Goal: Task Accomplishment & Management: Use online tool/utility

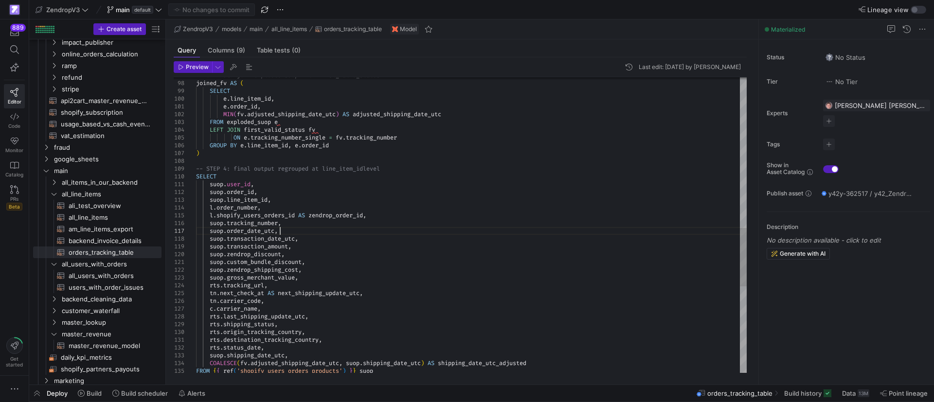
scroll to position [54, 122]
click at [317, 229] on div "FROM { { ref ( 'shopify_users_orders_products' ) } } suop rts . origin_tracking…" at bounding box center [471, 64] width 550 height 1494
click at [316, 328] on div "FROM { { ref ( 'shopify_users_orders_products' ) } } suop rts . origin_tracking…" at bounding box center [471, 64] width 550 height 1494
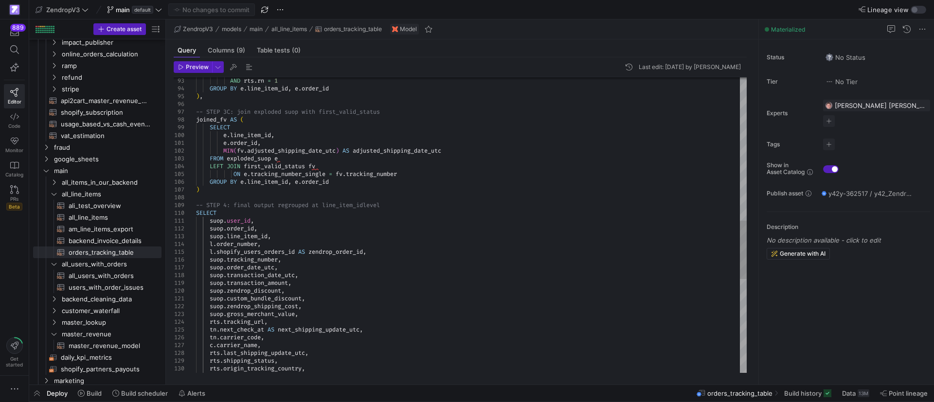
click at [209, 189] on div "tn . next_check_at AS next_shipping_update_utc , [GEOGRAPHIC_DATA] . carrier_co…" at bounding box center [471, 100] width 550 height 1494
click at [406, 203] on div "tn . next_check_at AS next_shipping_update_utc , [GEOGRAPHIC_DATA] . carrier_co…" at bounding box center [471, 100] width 550 height 1494
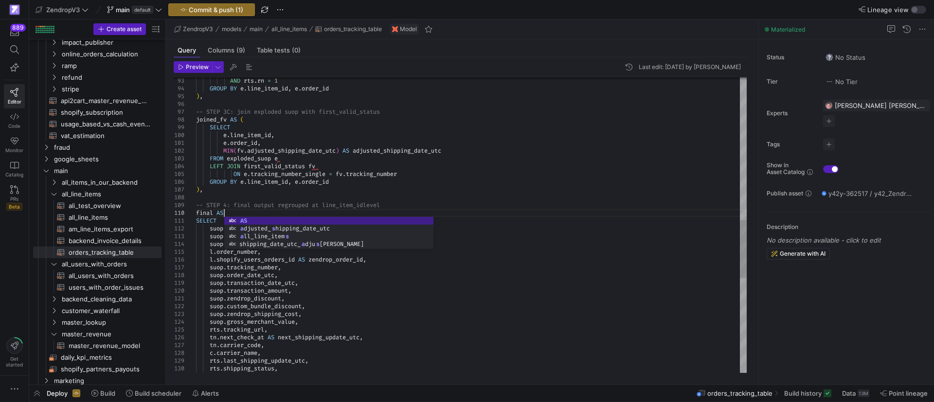
scroll to position [70, 31]
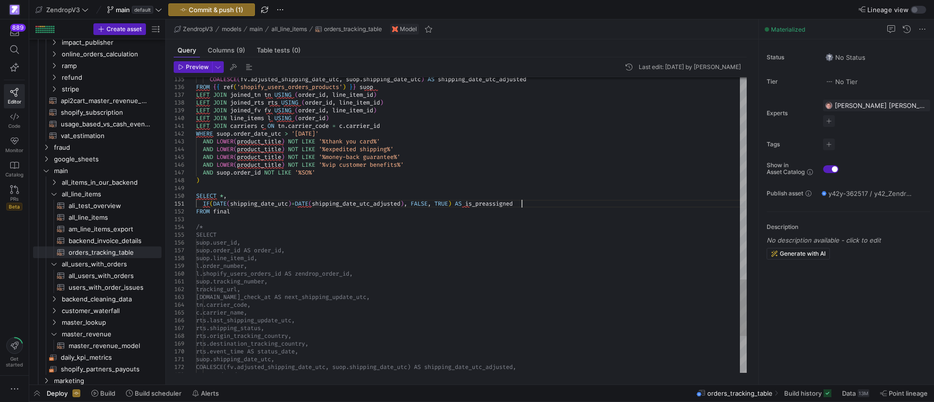
scroll to position [7, 325]
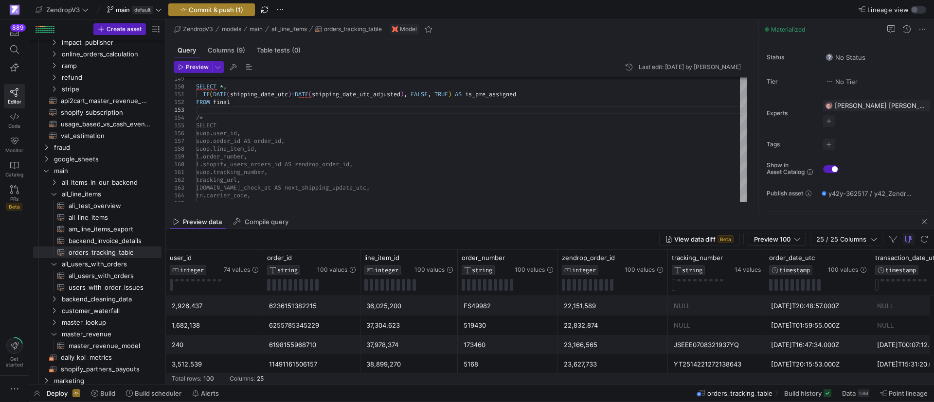
type textarea "IF(DATE(shipping_date_utc)=DATE(shipping_date_utc_adjusted), FALSE, TRUE) AS is…"
click at [225, 12] on span "Commit & push (1)" at bounding box center [216, 10] width 54 height 8
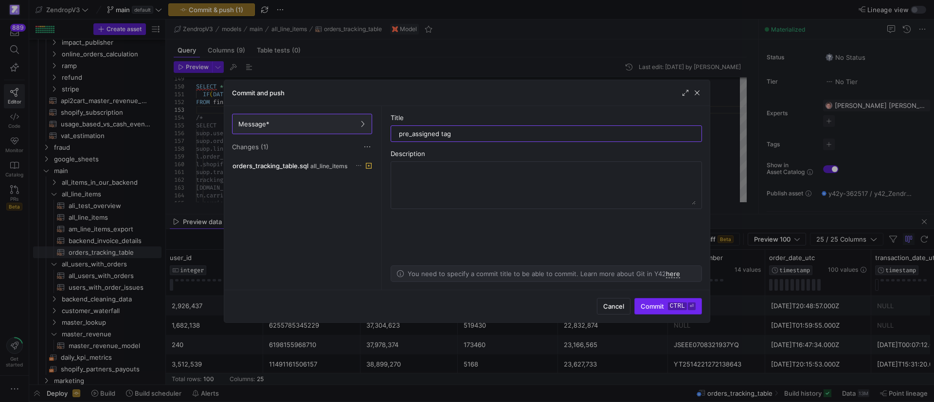
type input "pre_assigned tag"
click at [672, 305] on kbd "ctrl" at bounding box center [677, 306] width 19 height 8
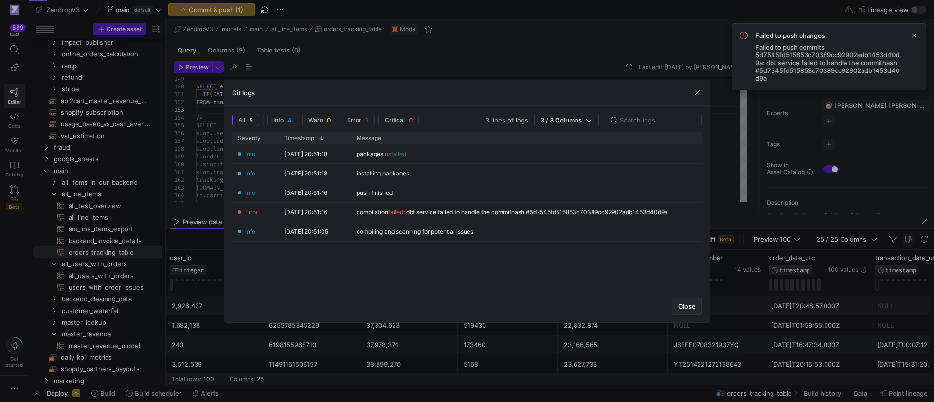
click at [686, 310] on span "button" at bounding box center [686, 307] width 29 height 16
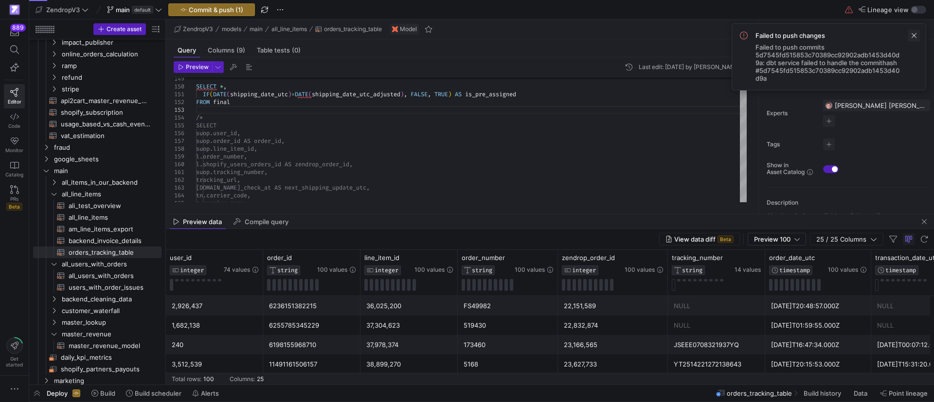
click at [912, 35] on span at bounding box center [914, 36] width 12 height 12
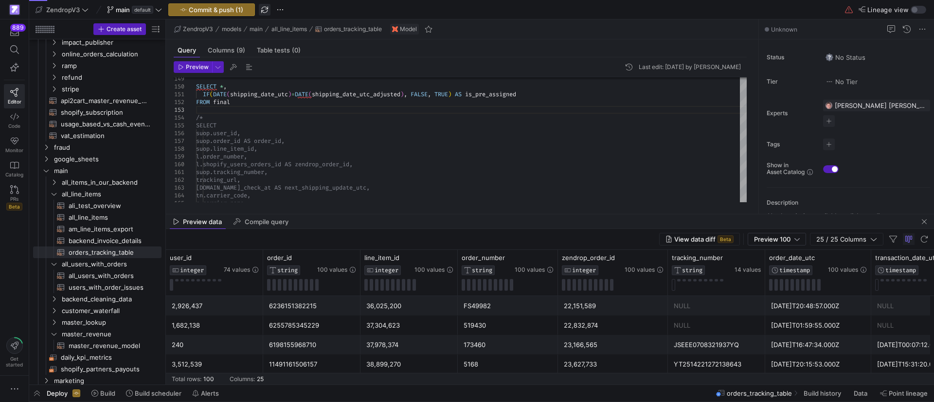
click at [269, 11] on span "button" at bounding box center [265, 10] width 12 height 12
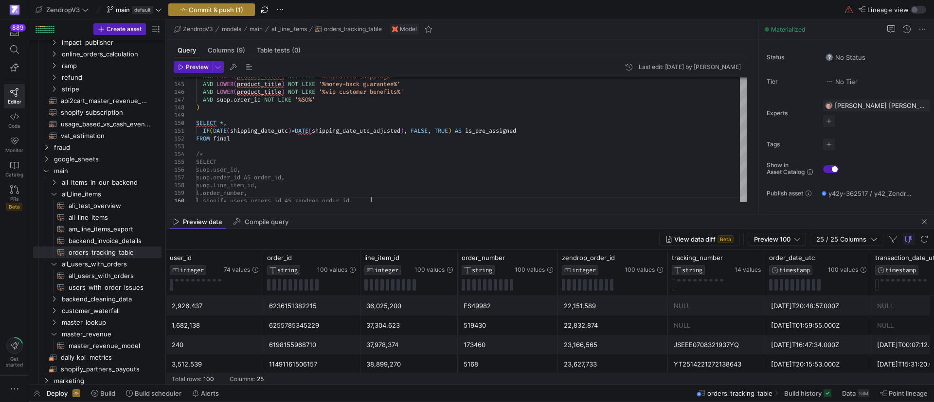
click at [230, 10] on span "Commit & push (1)" at bounding box center [216, 10] width 54 height 8
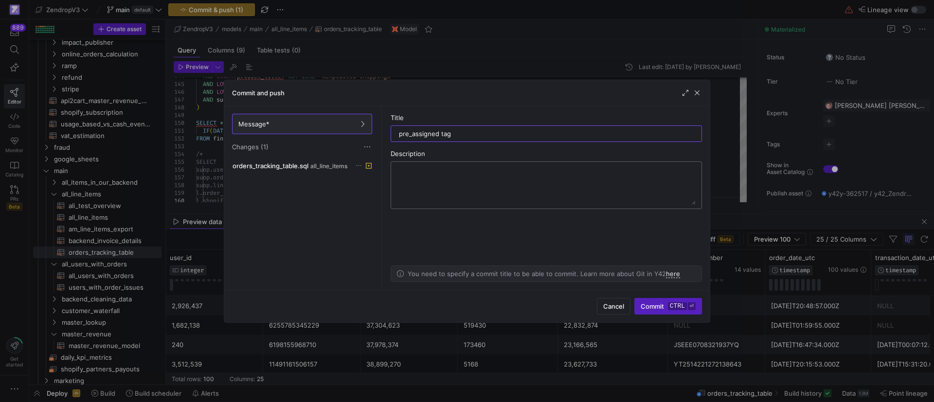
type input "pre_assigned tag"
click at [588, 192] on textarea at bounding box center [546, 185] width 299 height 39
click at [653, 315] on div "Cancel Commit ctrl ⏎" at bounding box center [466, 306] width 485 height 33
click at [655, 308] on span "Commit ctrl ⏎" at bounding box center [667, 306] width 55 height 8
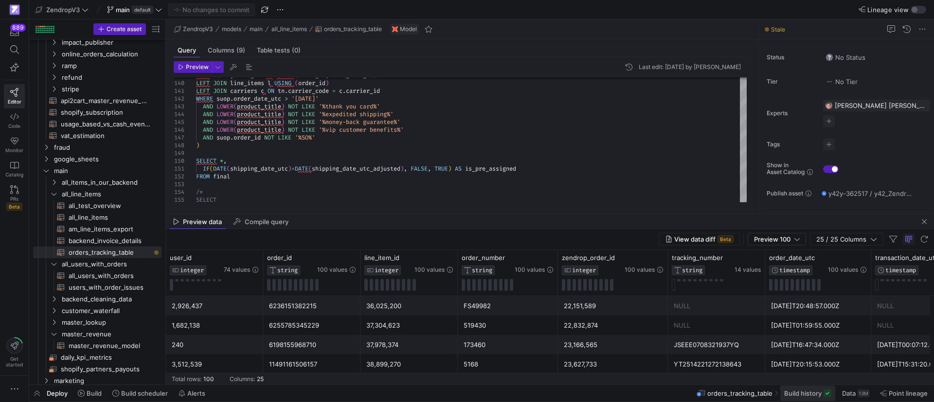
click at [800, 395] on span "Build history" at bounding box center [802, 393] width 37 height 8
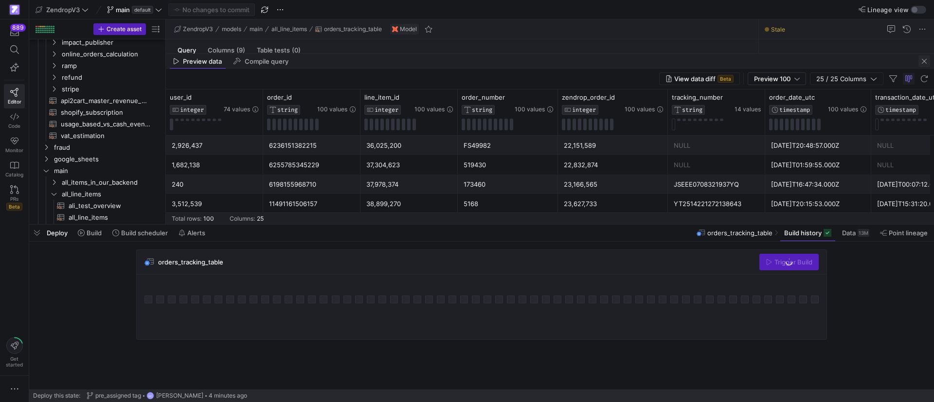
click at [921, 61] on span "button" at bounding box center [924, 61] width 12 height 12
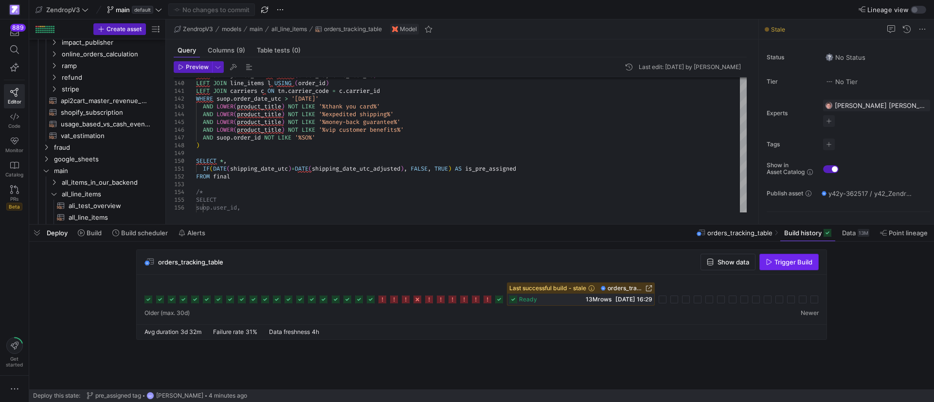
click at [797, 267] on span "button" at bounding box center [788, 262] width 58 height 16
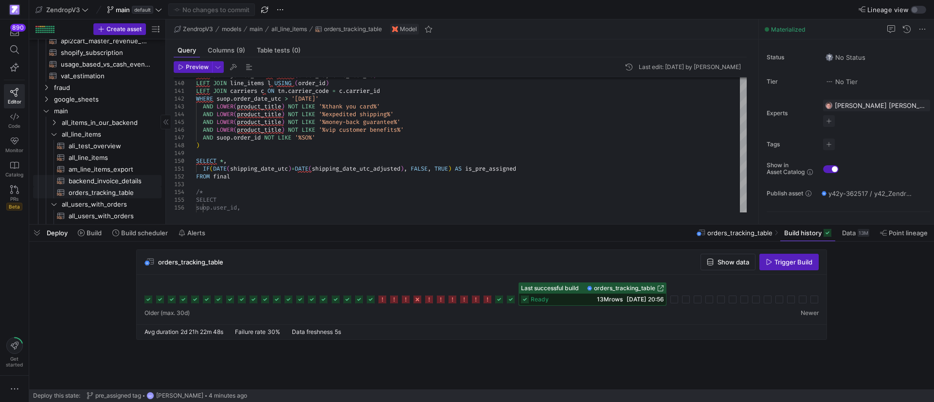
scroll to position [146, 0]
drag, startPoint x: 102, startPoint y: 165, endPoint x: 110, endPoint y: 180, distance: 17.6
click at [102, 165] on span "backend_invoice_details​​​​​​​​​​" at bounding box center [110, 167] width 82 height 11
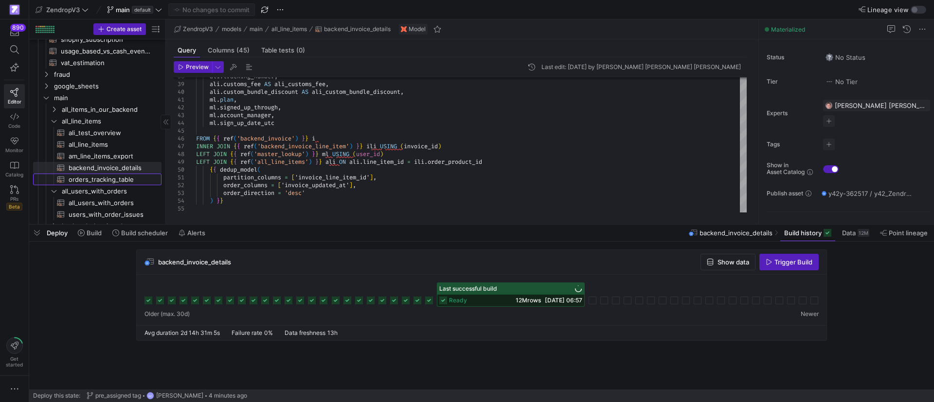
click at [110, 176] on span "orders_tracking_table​​​​​​​​​​" at bounding box center [110, 179] width 82 height 11
type textarea "{{ config( materialized='table', partition_by={ "field": "order_date_utc", "dat…"
